Goal: Check status: Check status

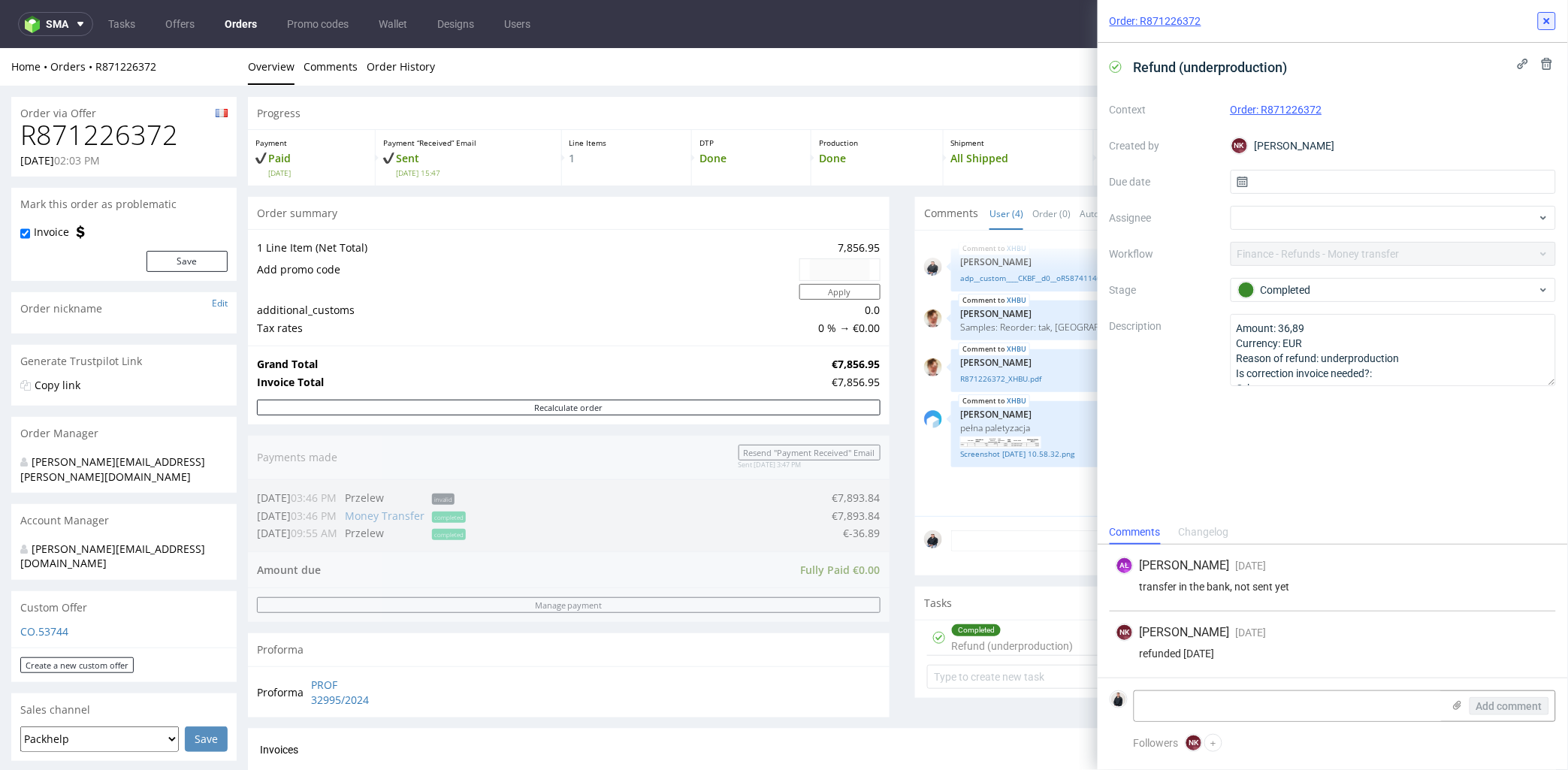
click at [1551, 16] on icon at bounding box center [1547, 21] width 12 height 12
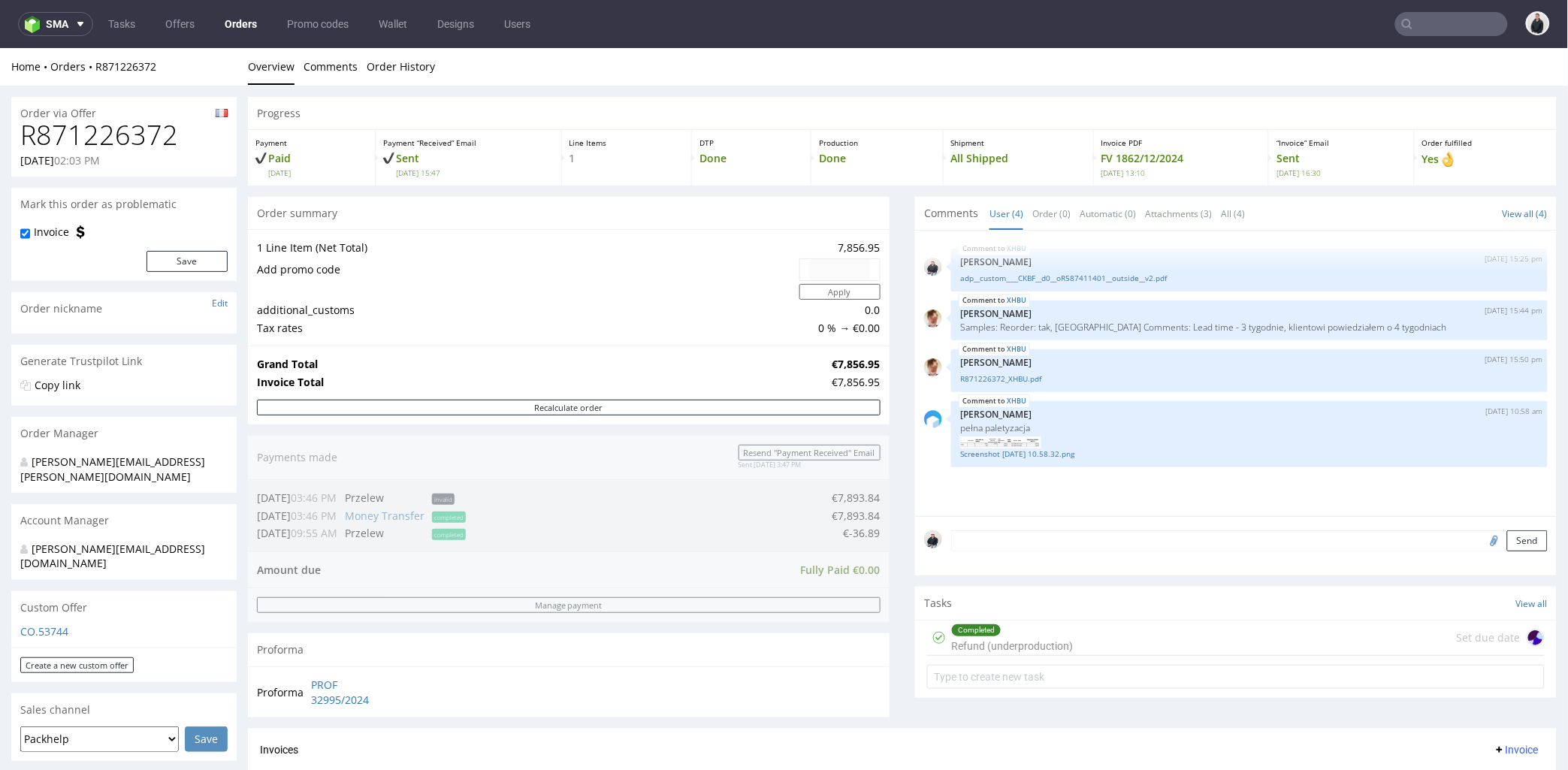
click at [1441, 12] on input "text" at bounding box center [1451, 24] width 113 height 24
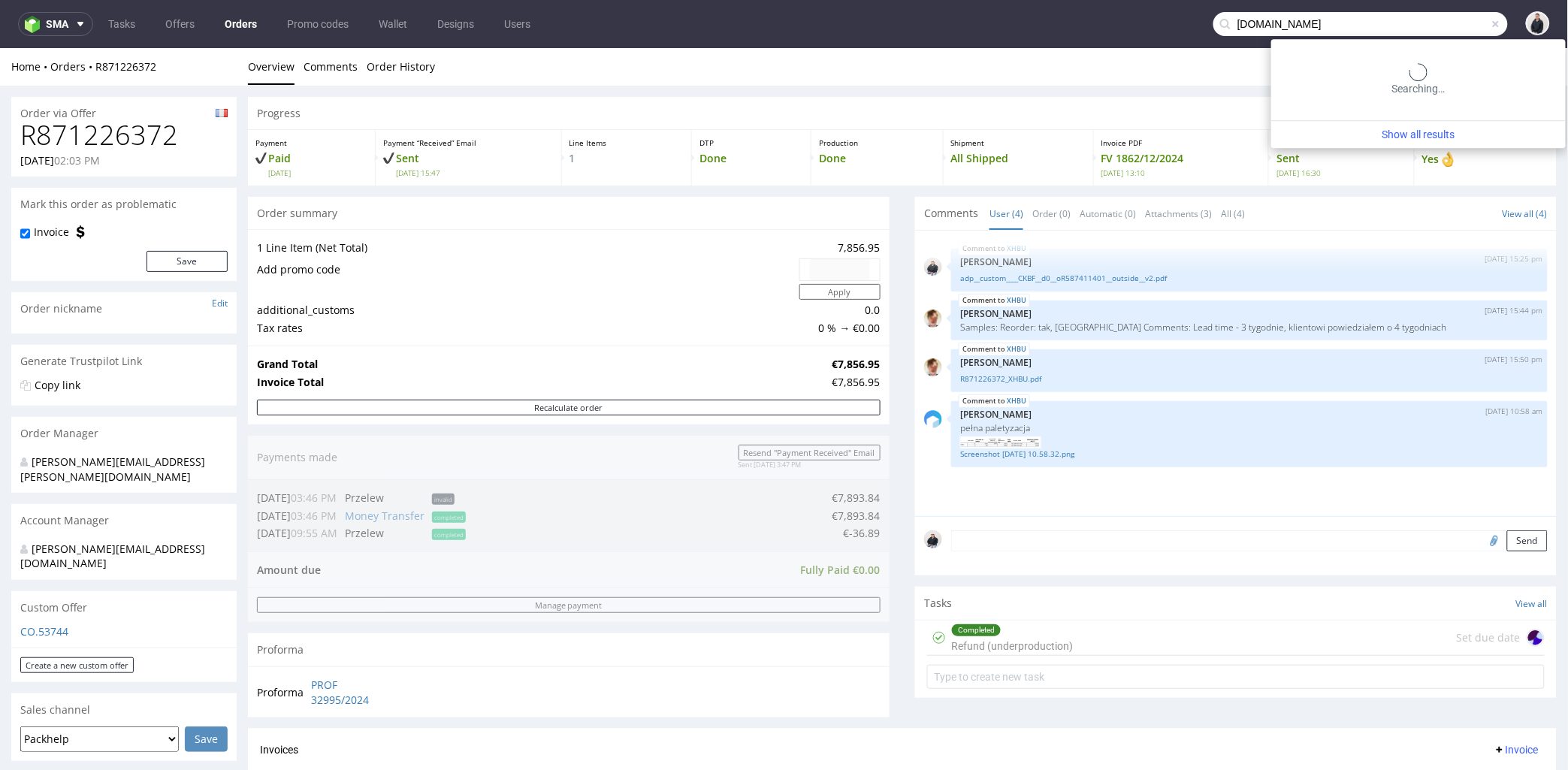
type input "nourishedcommunities.com"
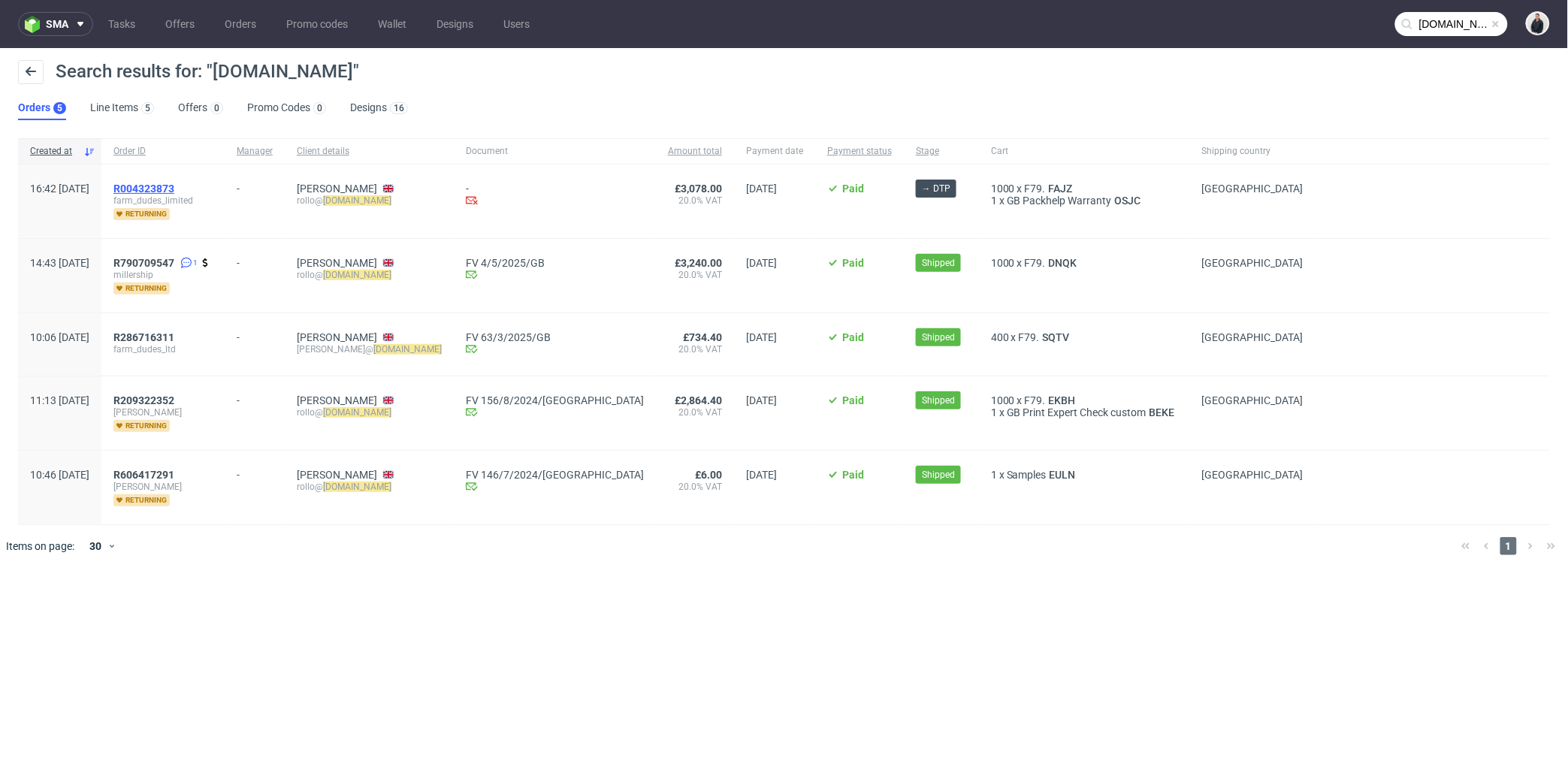
click at [174, 182] on span "R004323873" at bounding box center [143, 188] width 61 height 12
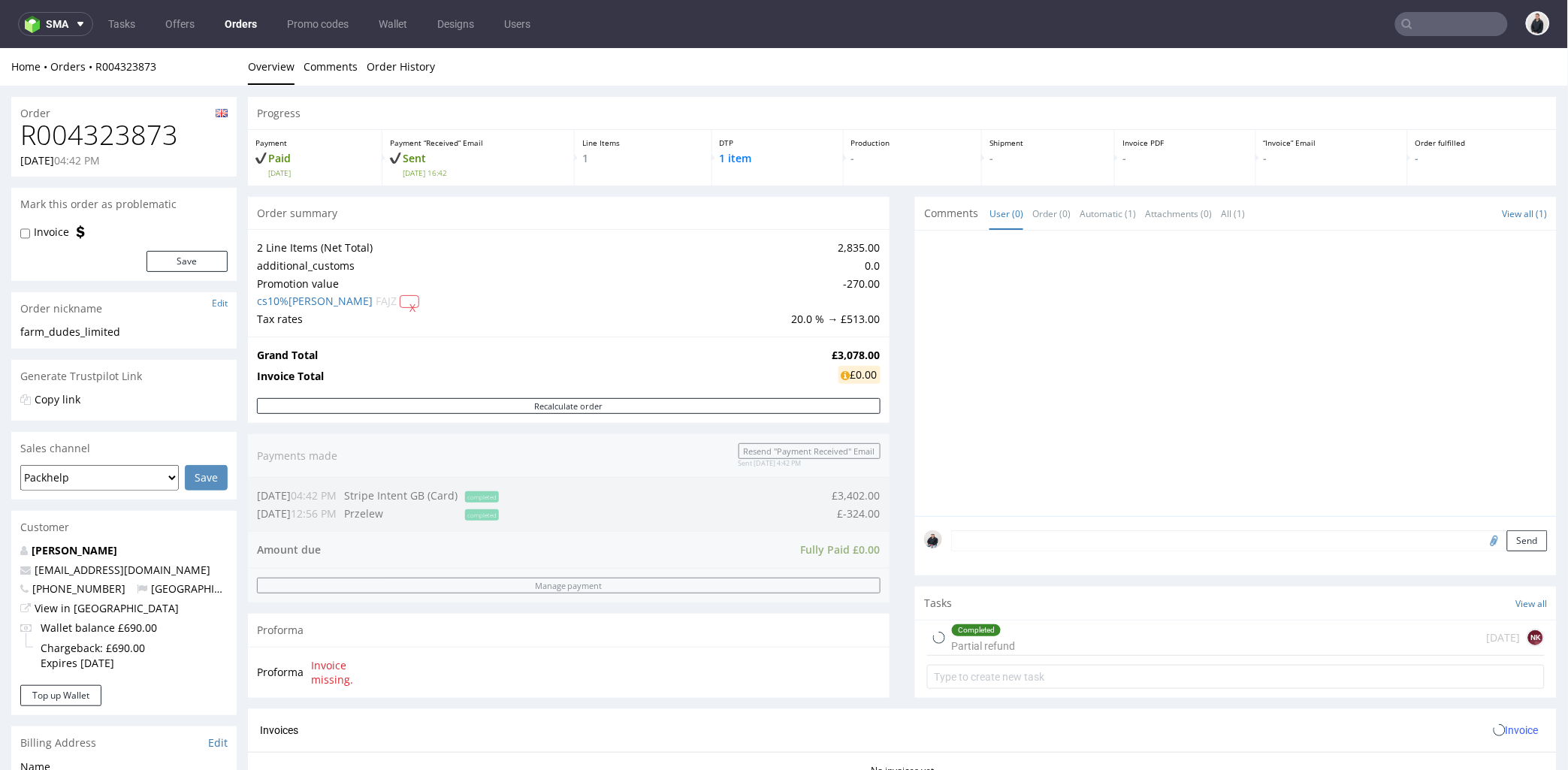
scroll to position [167, 0]
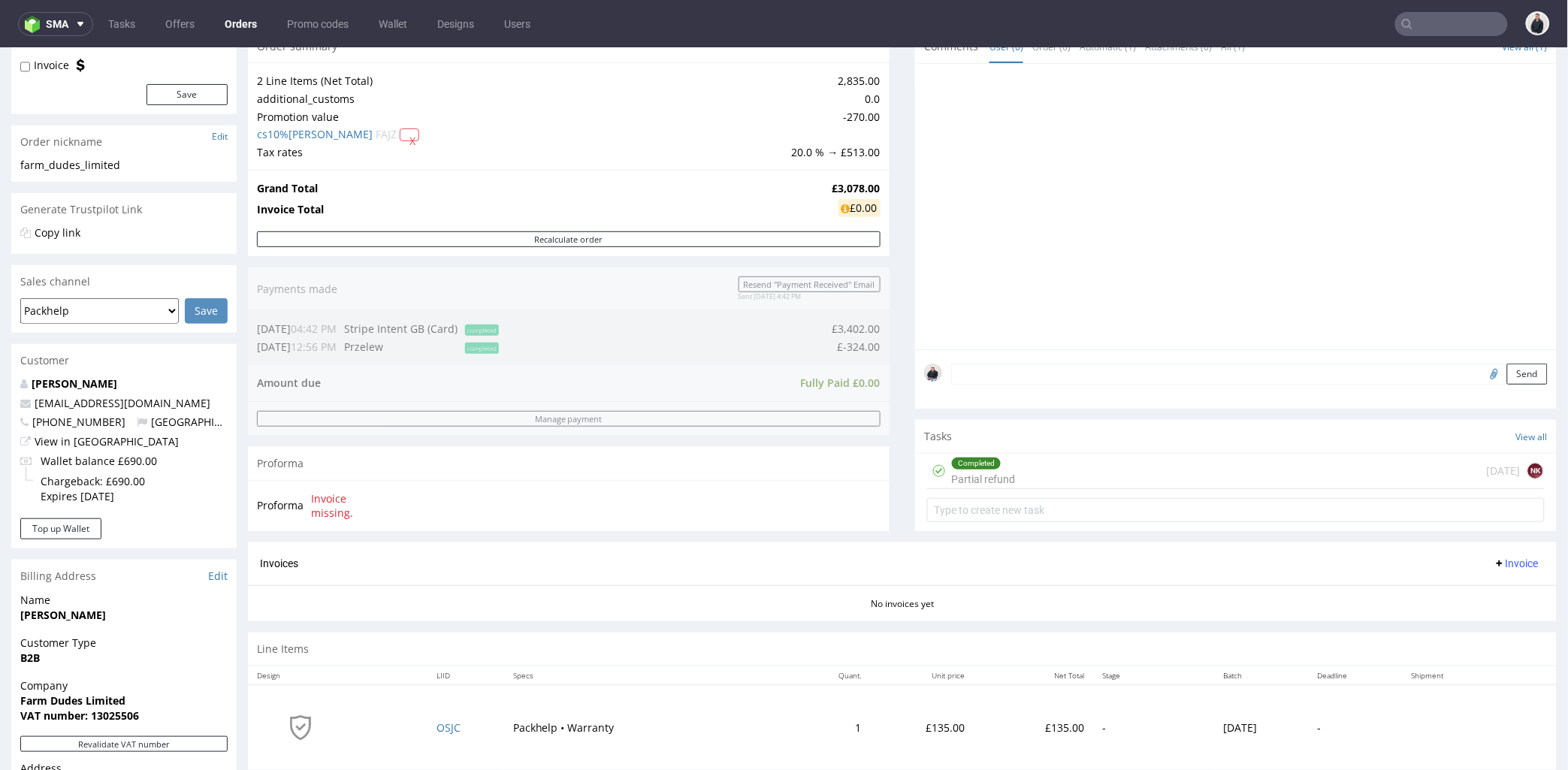
drag, startPoint x: 1082, startPoint y: 470, endPoint x: 1088, endPoint y: 517, distance: 47.4
click at [1082, 470] on div "Completed Partial refund 2 days ago NK" at bounding box center [1235, 470] width 617 height 35
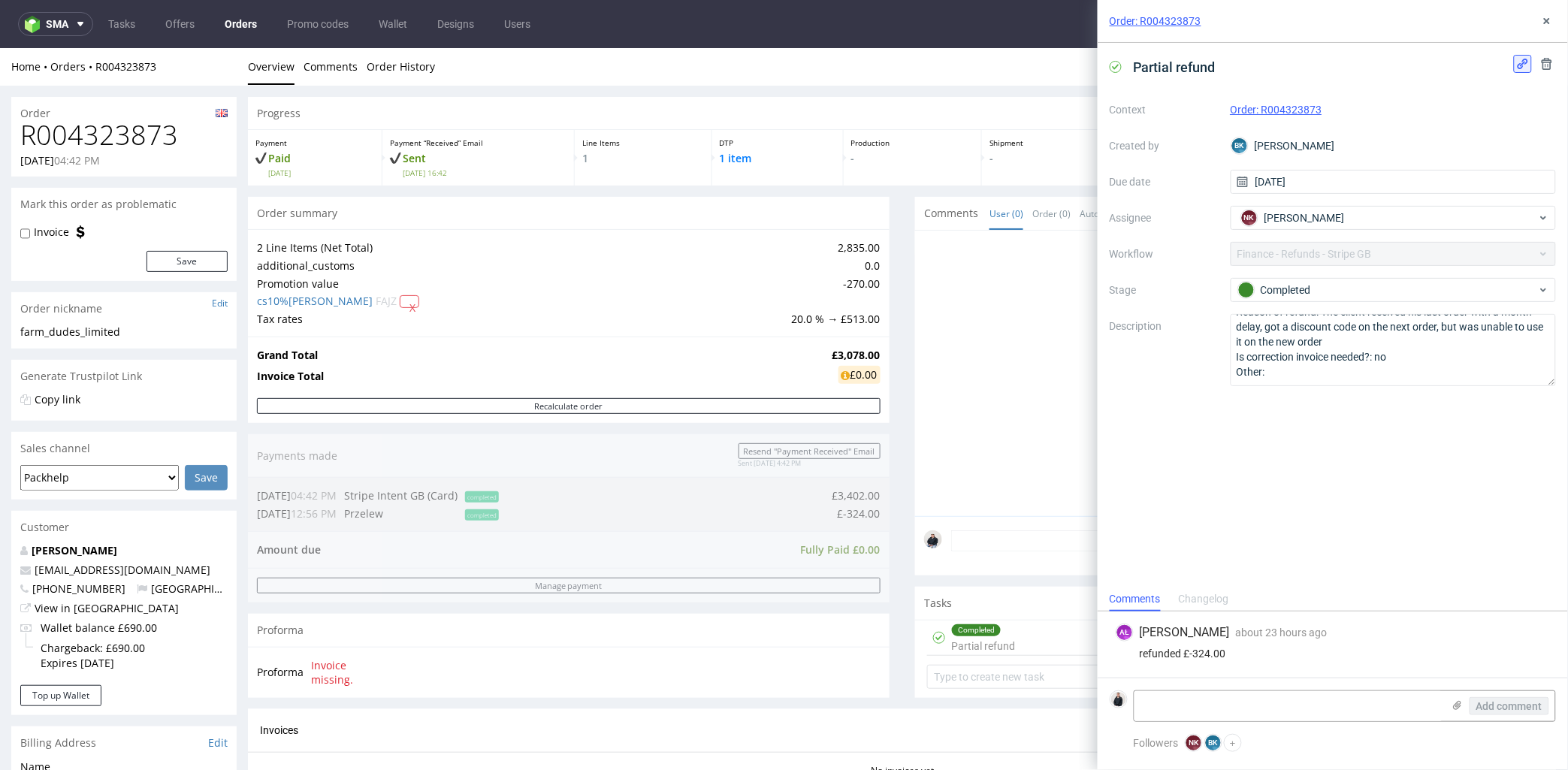
click at [1521, 65] on use at bounding box center [1523, 64] width 10 height 10
click at [1550, 19] on icon at bounding box center [1547, 21] width 12 height 12
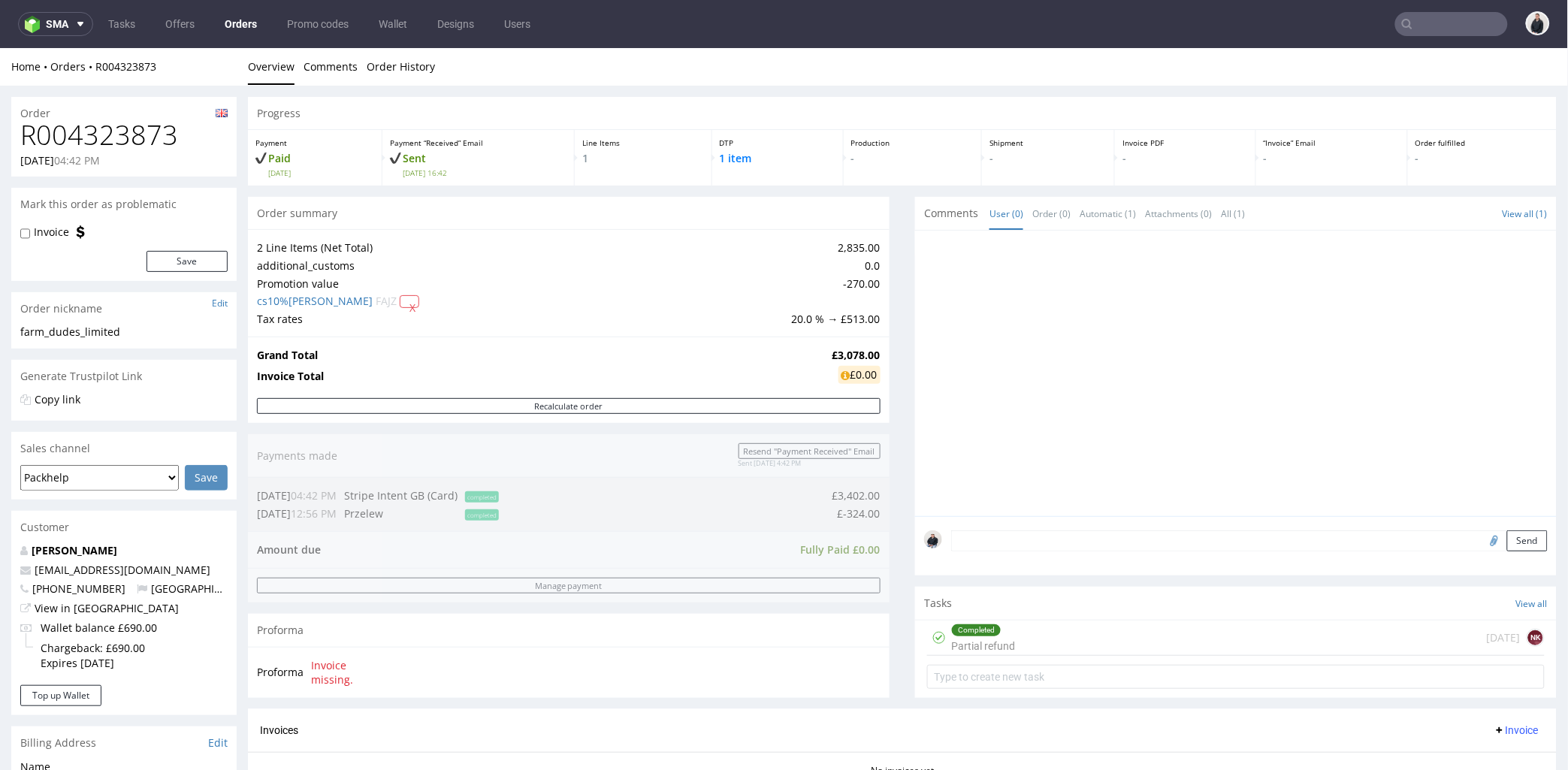
scroll to position [469, 0]
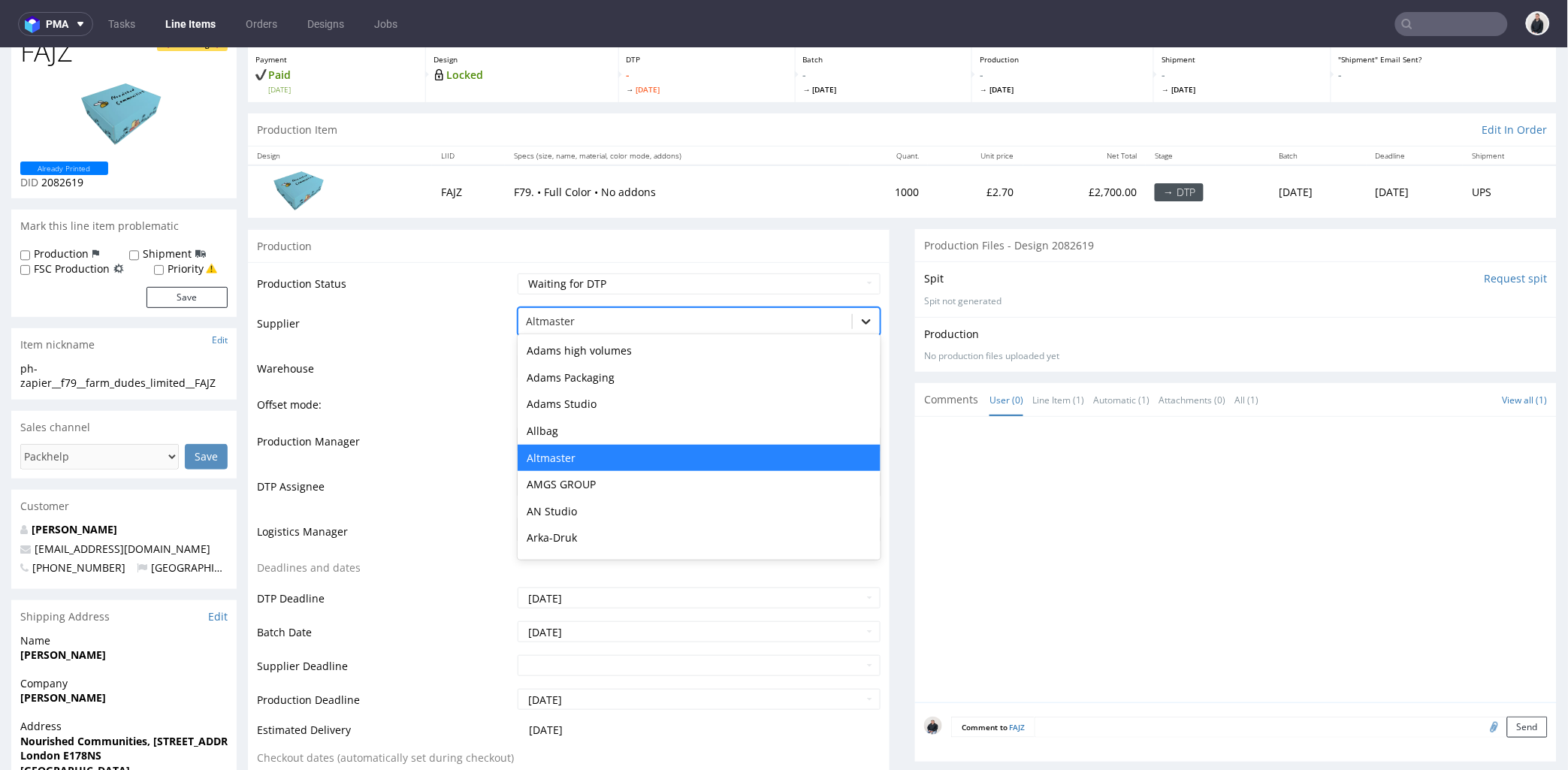
click at [859, 326] on icon at bounding box center [866, 321] width 15 height 15
click at [859, 324] on icon at bounding box center [866, 321] width 15 height 15
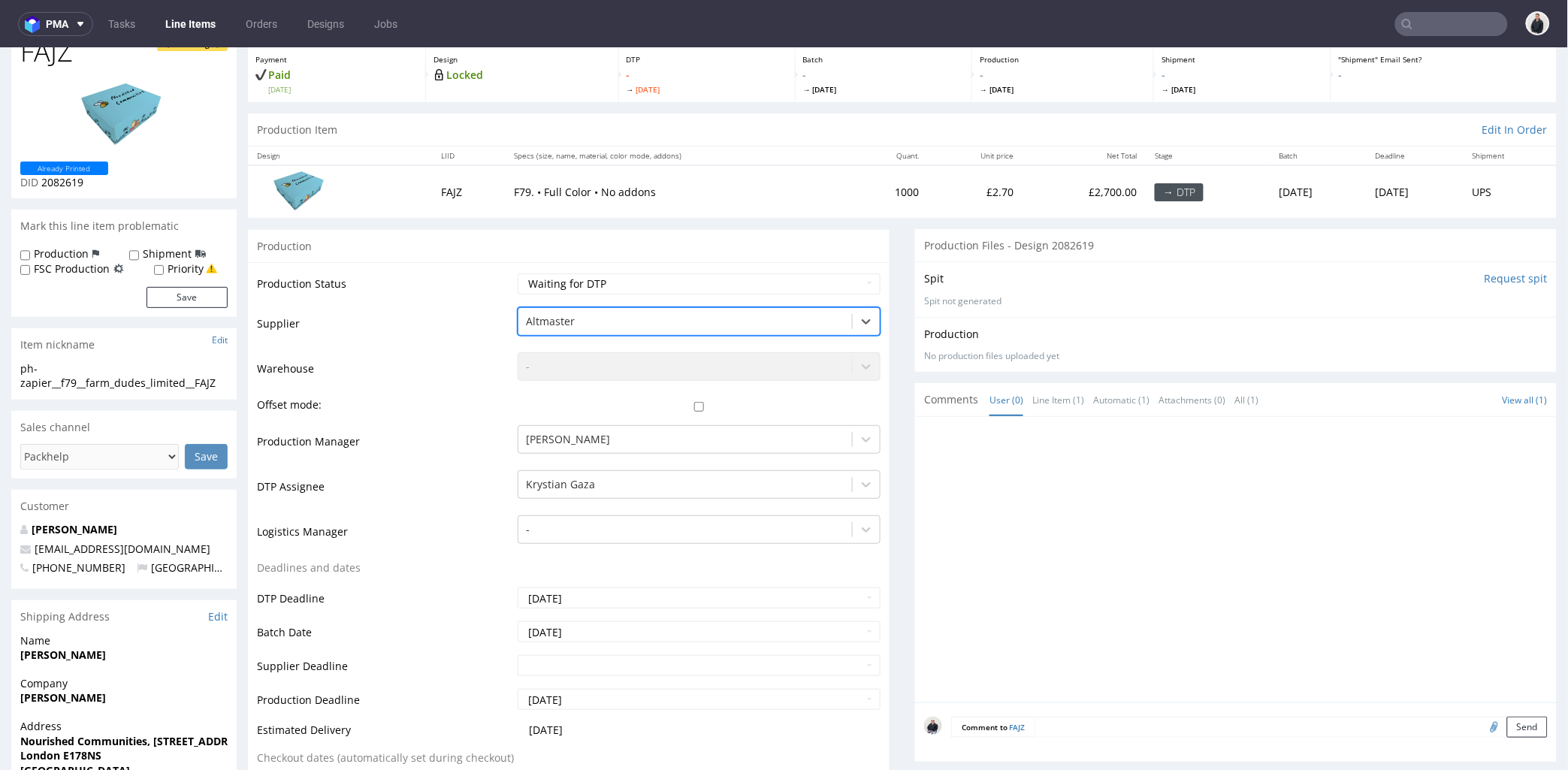
click at [858, 377] on td "-" at bounding box center [697, 373] width 367 height 45
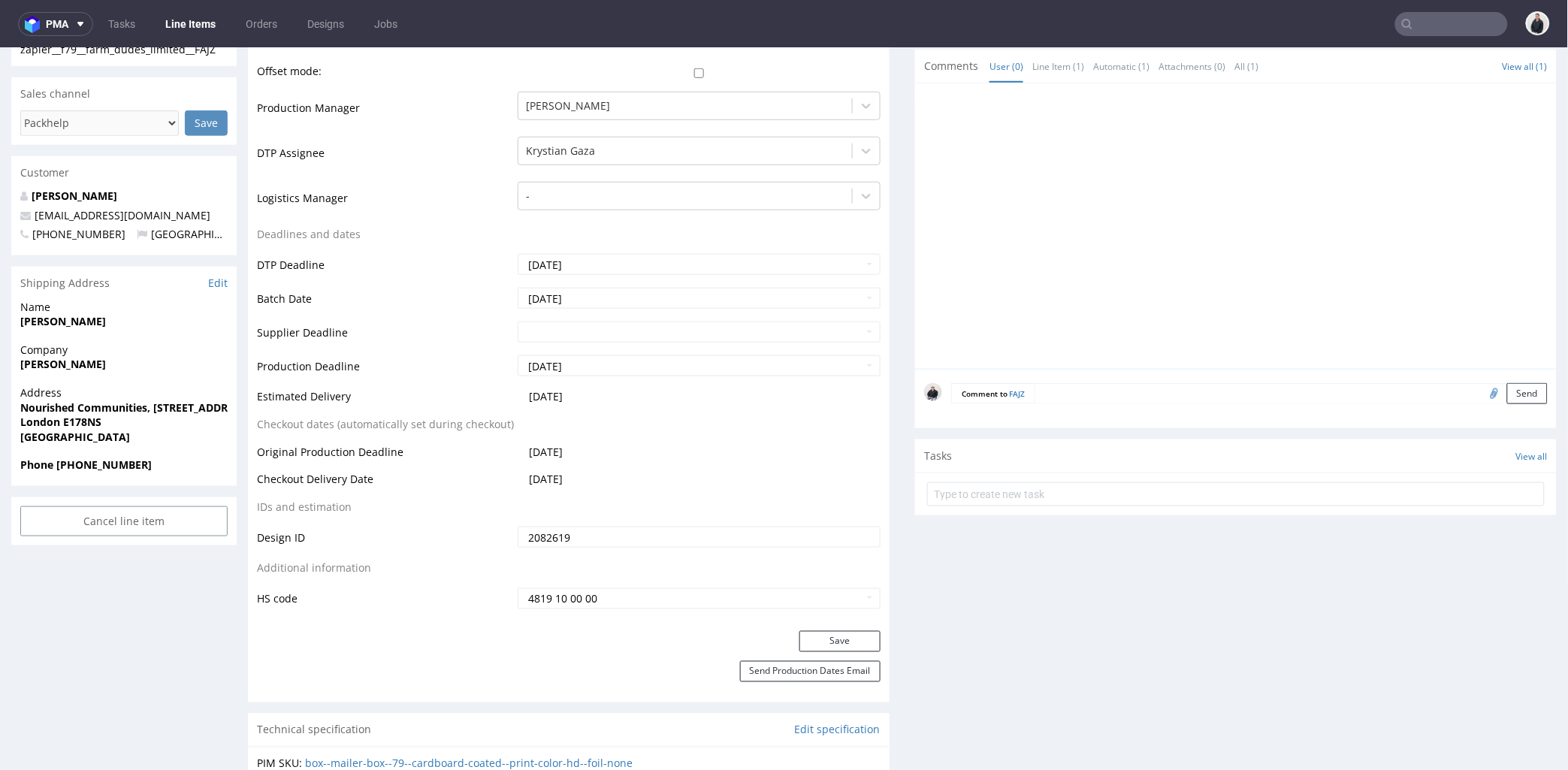
scroll to position [0, 0]
